Goal: Check status: Check status

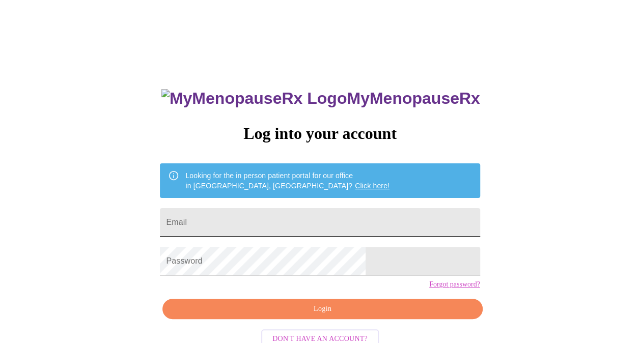
click at [262, 217] on input "Email" at bounding box center [320, 222] width 320 height 29
type input "[EMAIL_ADDRESS][DOMAIN_NAME]"
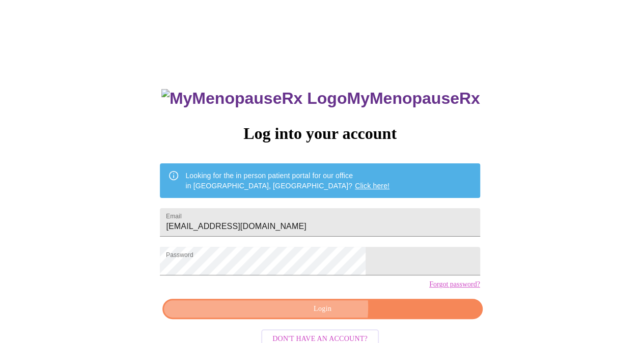
click at [319, 316] on span "Login" at bounding box center [322, 309] width 296 height 13
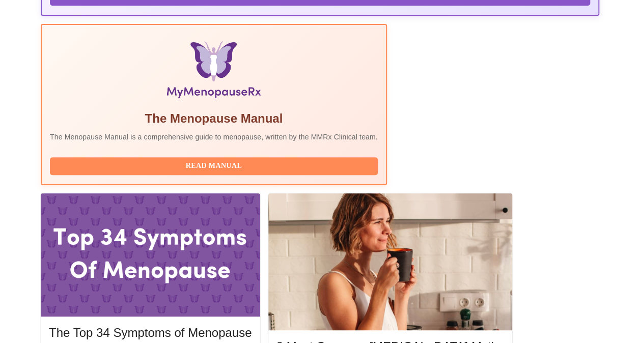
scroll to position [349, 0]
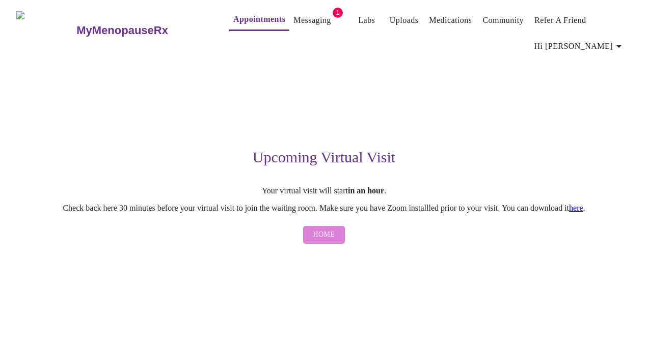
click at [336, 240] on button "Home" at bounding box center [324, 235] width 42 height 18
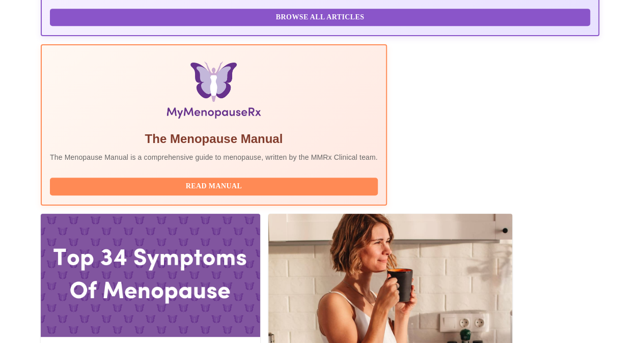
scroll to position [285, 0]
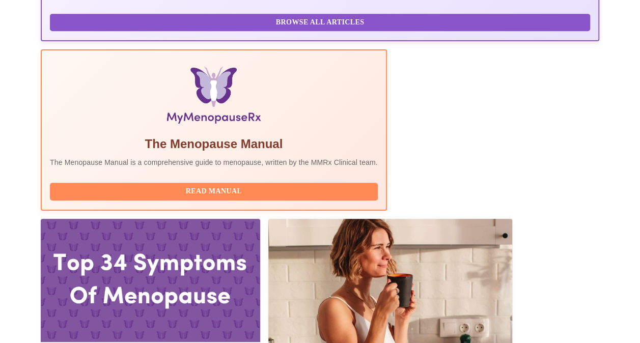
scroll to position [295, 0]
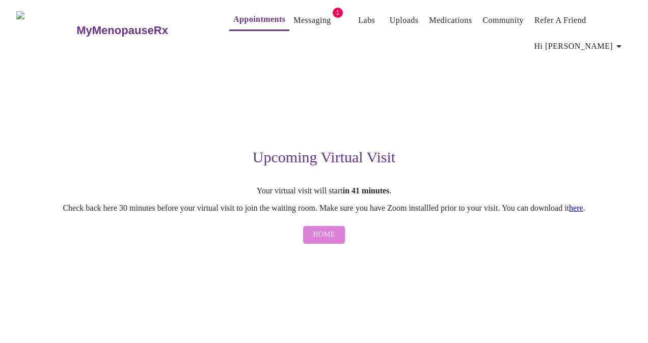
click at [328, 235] on span "Home" at bounding box center [324, 235] width 22 height 13
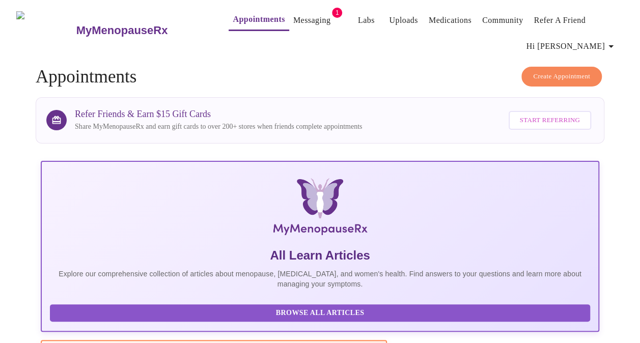
scroll to position [300, 0]
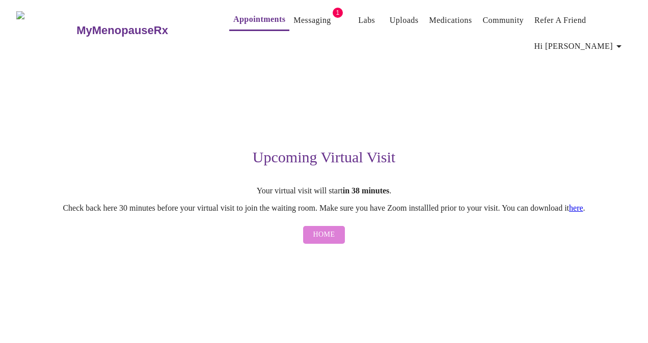
click at [330, 241] on span "Home" at bounding box center [324, 235] width 22 height 13
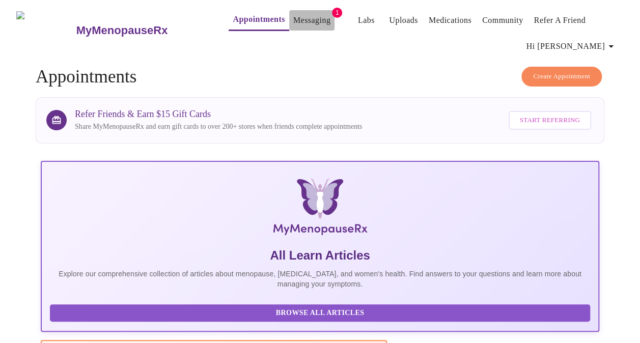
click at [296, 16] on link "Messaging" at bounding box center [311, 20] width 37 height 14
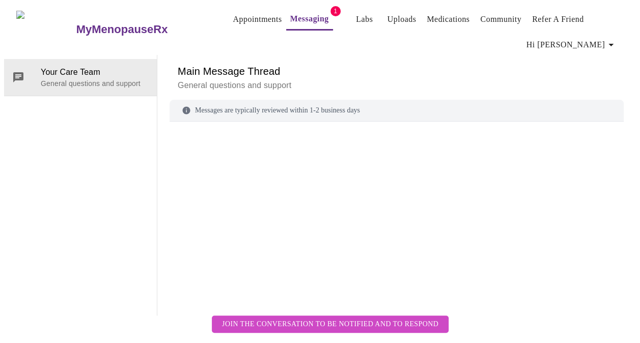
scroll to position [51, 0]
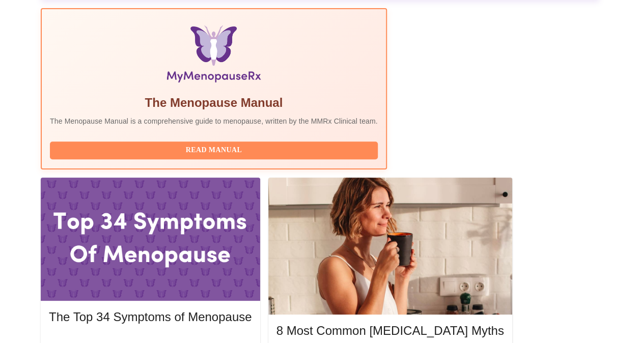
scroll to position [332, 0]
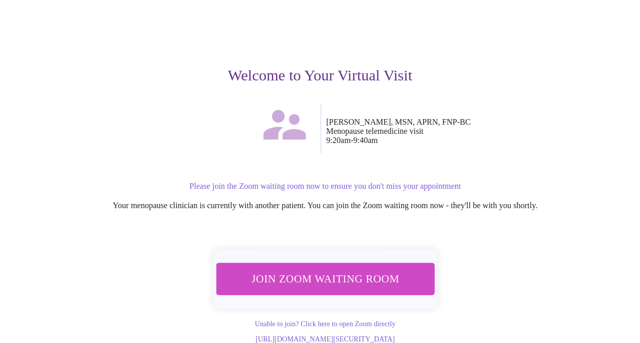
scroll to position [81, 0]
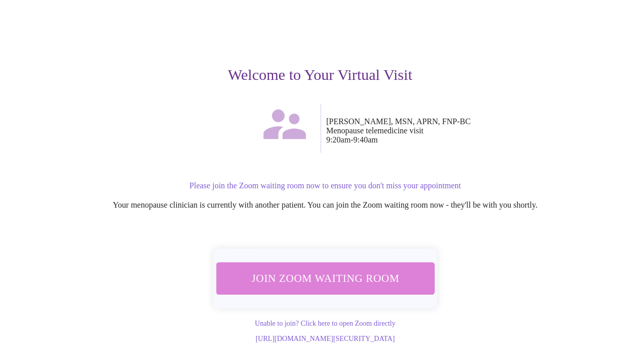
click at [332, 269] on span "Join Zoom Waiting Room" at bounding box center [325, 278] width 192 height 19
